Goal: Transaction & Acquisition: Purchase product/service

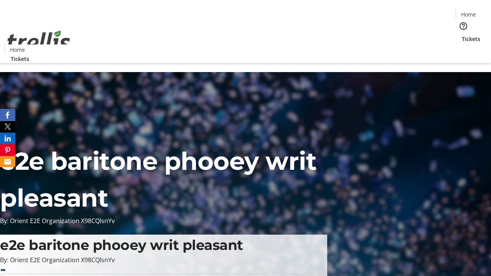
click at [462, 35] on span "Tickets" at bounding box center [471, 39] width 18 height 8
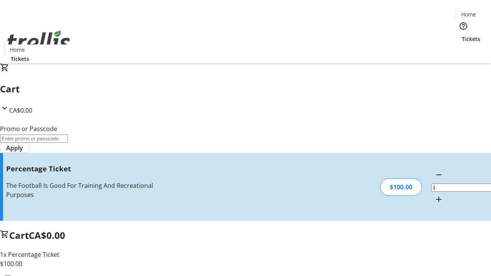
type input "FOO"
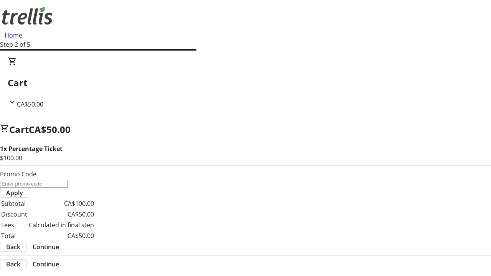
click at [59, 243] on span "Continue" at bounding box center [46, 247] width 26 height 9
